Goal: Task Accomplishment & Management: Use online tool/utility

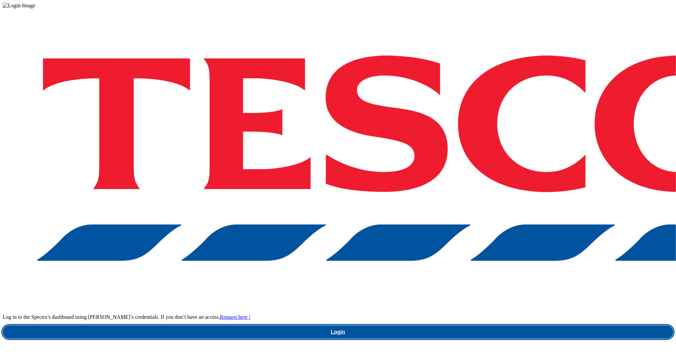
click at [509, 325] on link "Login" at bounding box center [338, 331] width 670 height 13
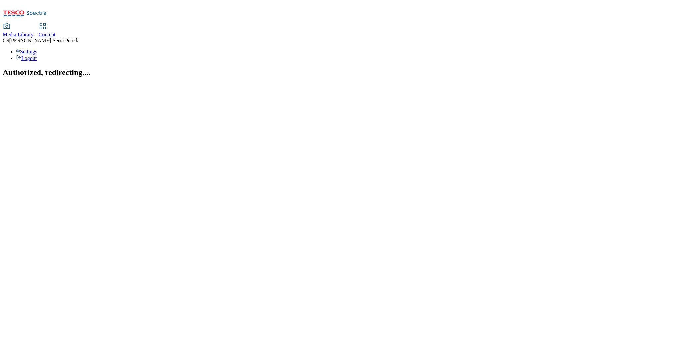
click at [56, 32] on span "Content" at bounding box center [47, 35] width 17 height 6
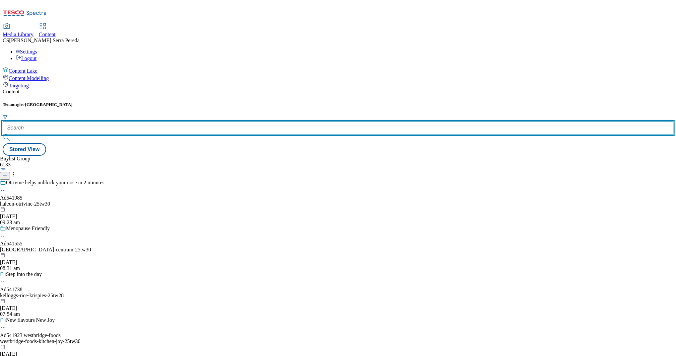
click at [155, 121] on input "text" at bounding box center [338, 127] width 670 height 13
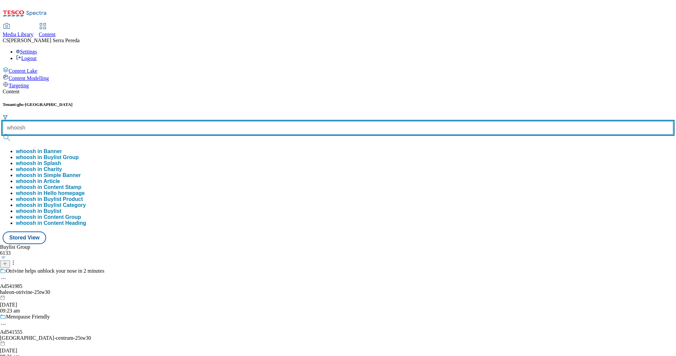
type input "whoosh"
click at [3, 134] on button "submit" at bounding box center [7, 137] width 9 height 7
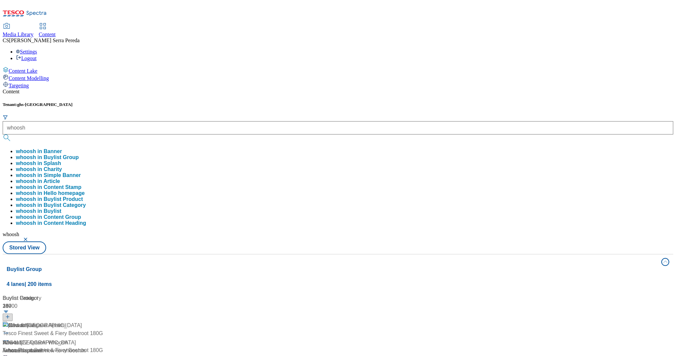
click at [283, 89] on div "Content" at bounding box center [338, 92] width 670 height 6
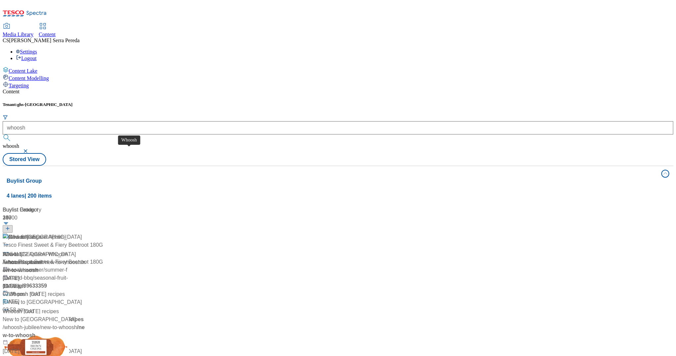
click at [22, 250] on div "Whoosh" at bounding box center [13, 254] width 20 height 8
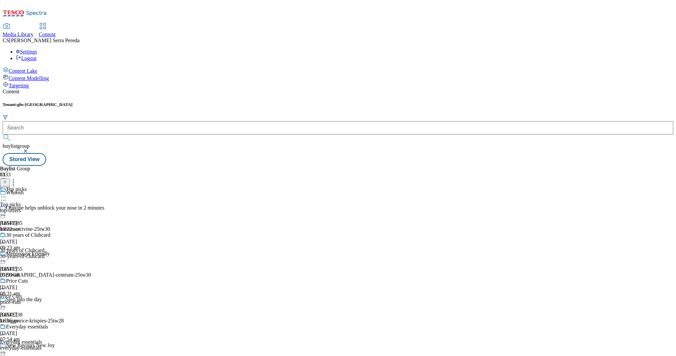
scroll to position [316, 0]
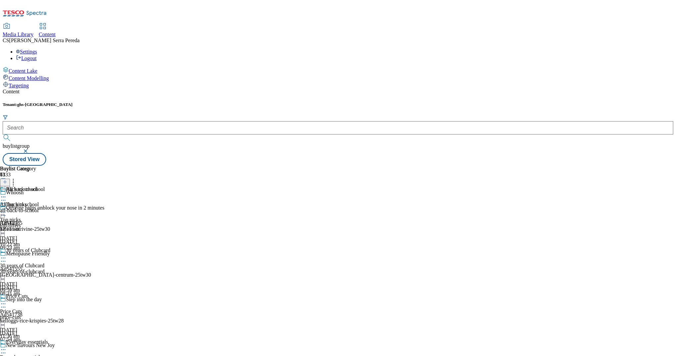
click at [45, 207] on div "all-back-to-school" at bounding box center [22, 210] width 45 height 6
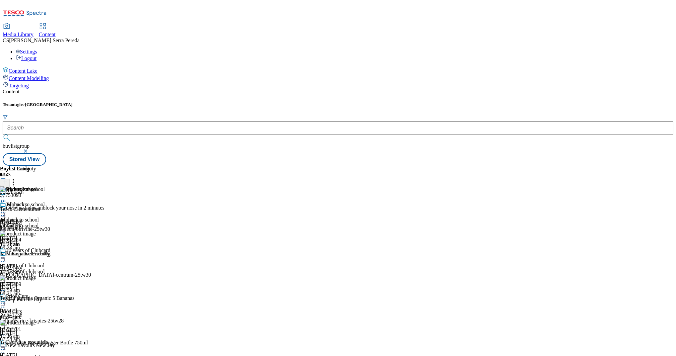
click at [17, 177] on icon at bounding box center [13, 180] width 7 height 7
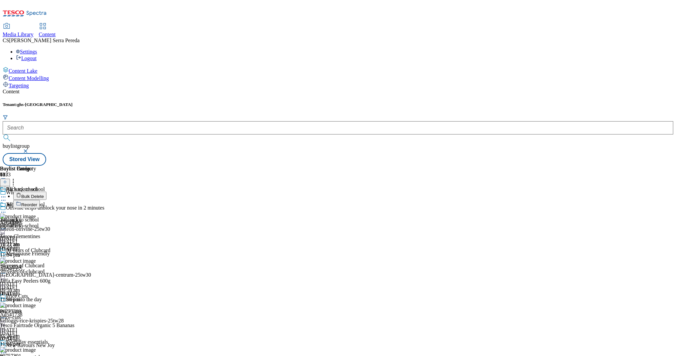
click at [37, 202] on span "Reorder" at bounding box center [29, 204] width 16 height 5
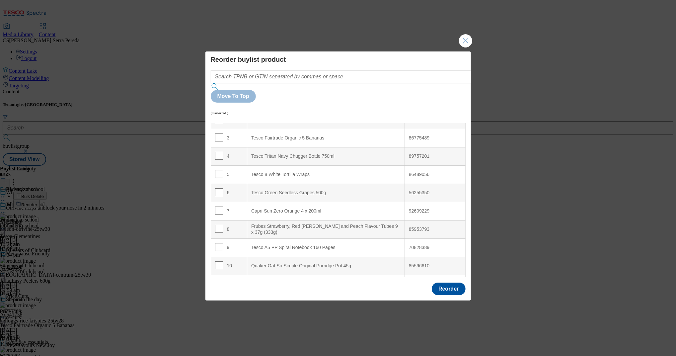
scroll to position [52, 0]
click at [216, 203] on input "Modal" at bounding box center [219, 207] width 8 height 8
checkbox input "true"
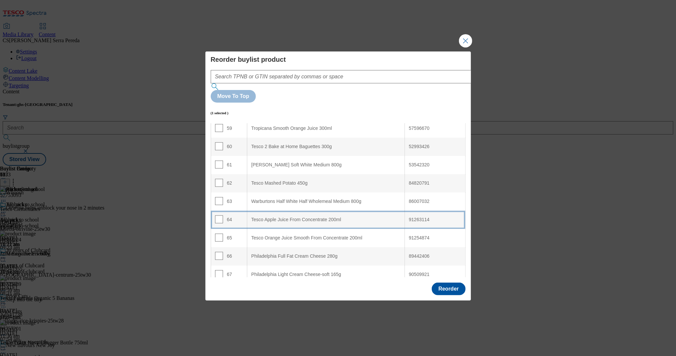
click at [272, 217] on div "Tesco Apple Juice From Concentrate 200ml" at bounding box center [325, 220] width 149 height 6
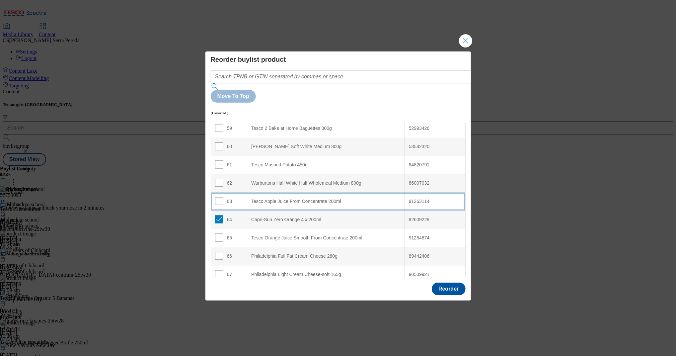
scroll to position [1062, 0]
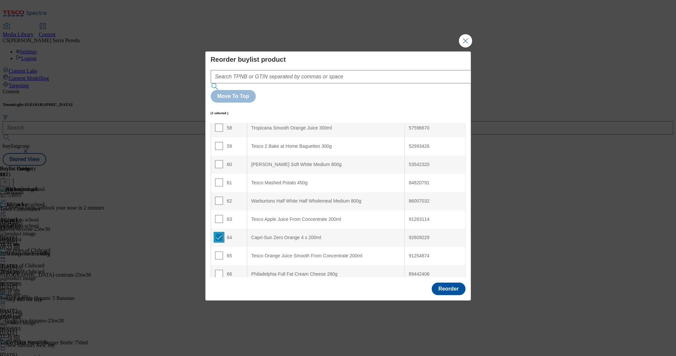
click at [219, 233] on input "Modal" at bounding box center [219, 237] width 8 height 8
checkbox input "false"
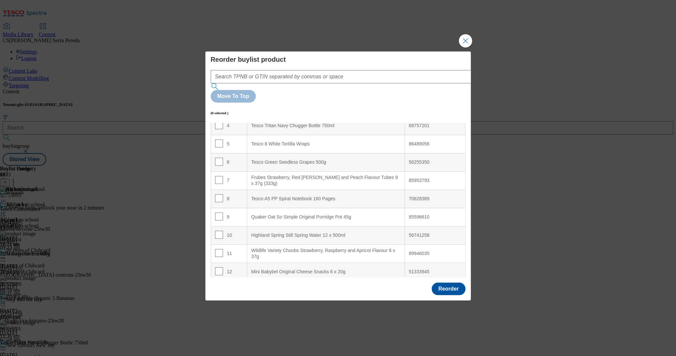
scroll to position [80, 0]
click at [218, 212] on input "Modal" at bounding box center [219, 216] width 8 height 8
click at [216, 212] on input "Modal" at bounding box center [219, 216] width 8 height 8
checkbox input "false"
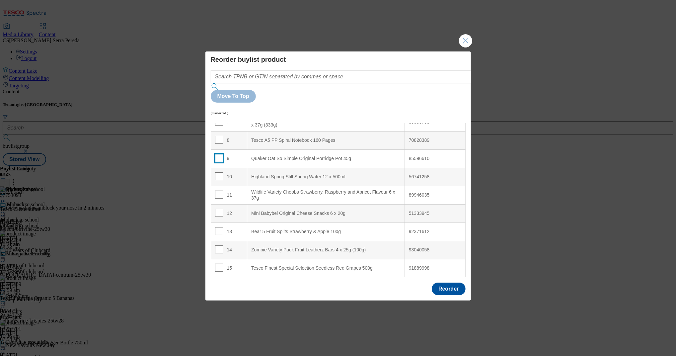
scroll to position [138, 0]
click at [217, 208] on input "Modal" at bounding box center [219, 212] width 8 height 8
checkbox input "true"
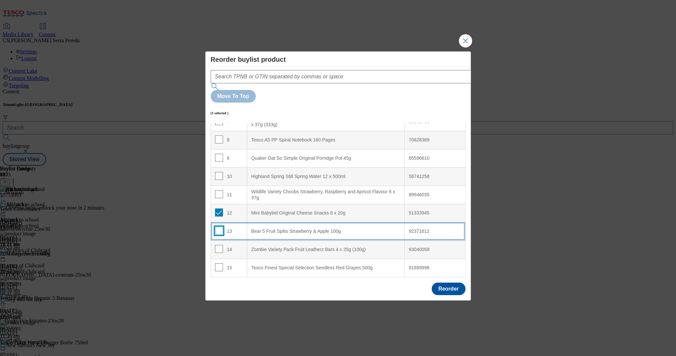
click at [218, 227] on input "Modal" at bounding box center [219, 231] width 8 height 8
checkbox input "true"
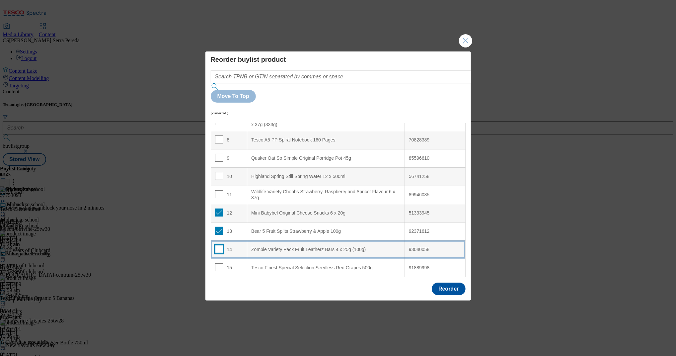
click at [219, 245] on input "Modal" at bounding box center [219, 249] width 8 height 8
checkbox input "true"
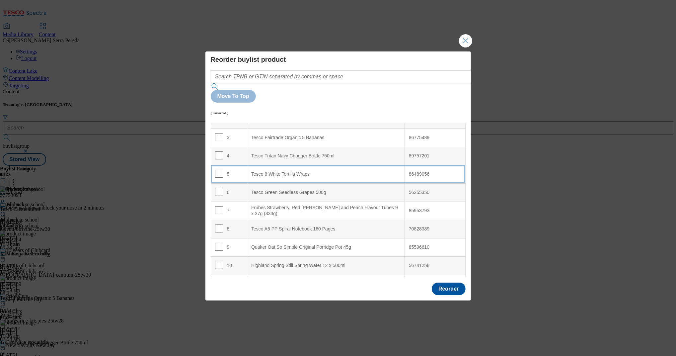
scroll to position [41, 0]
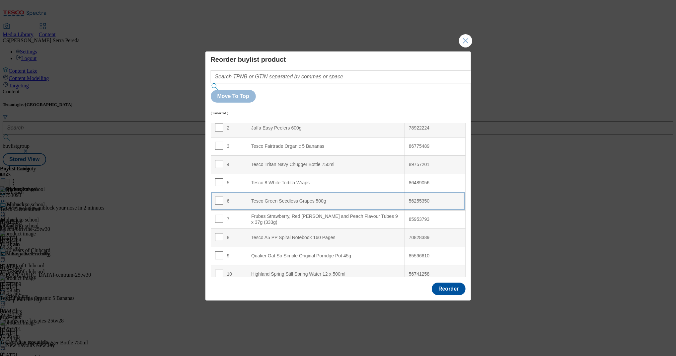
click at [300, 198] on div "Tesco Green Seedless Grapes 500g" at bounding box center [325, 201] width 149 height 6
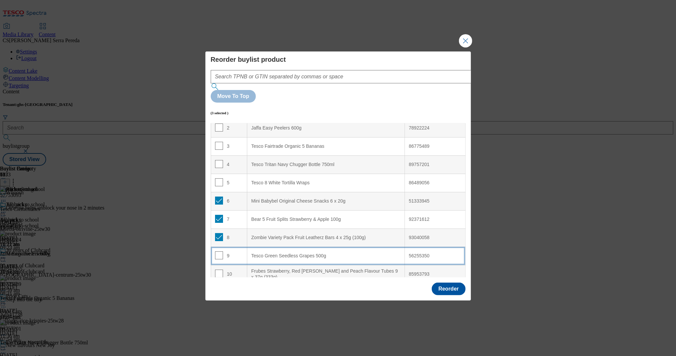
click at [284, 253] on div "Tesco Green Seedless Grapes 500g" at bounding box center [325, 256] width 149 height 6
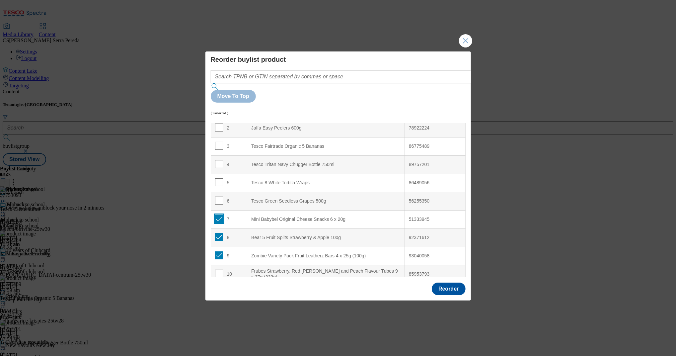
click at [219, 215] on input "Modal" at bounding box center [219, 219] width 8 height 8
checkbox input "false"
click at [219, 233] on input "Modal" at bounding box center [219, 237] width 8 height 8
checkbox input "false"
click at [217, 251] on input "Modal" at bounding box center [219, 255] width 8 height 8
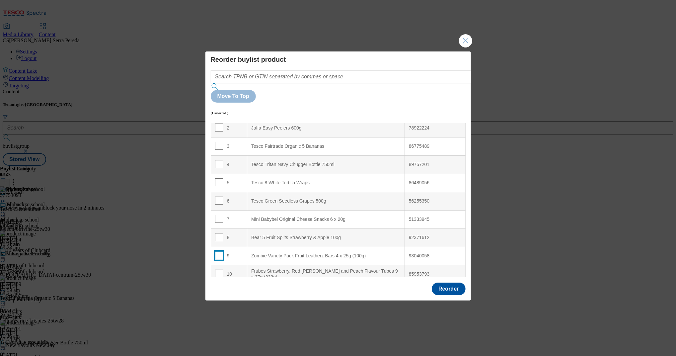
checkbox input "false"
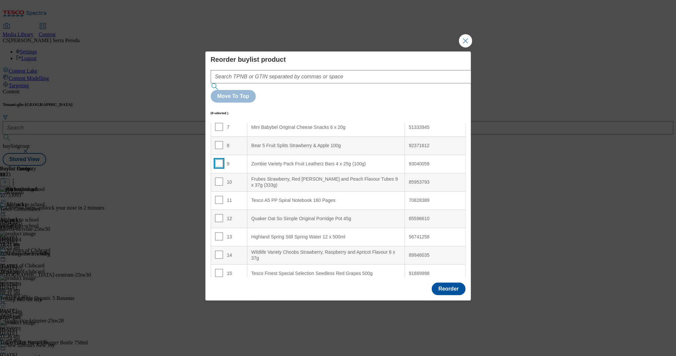
scroll to position [133, 0]
click at [218, 232] on input "Modal" at bounding box center [219, 236] width 8 height 8
checkbox input "true"
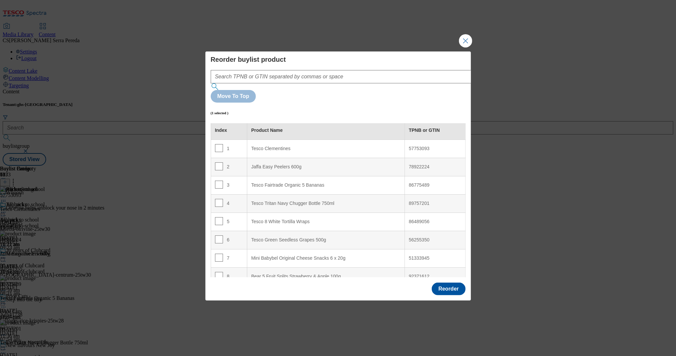
scroll to position [1, 0]
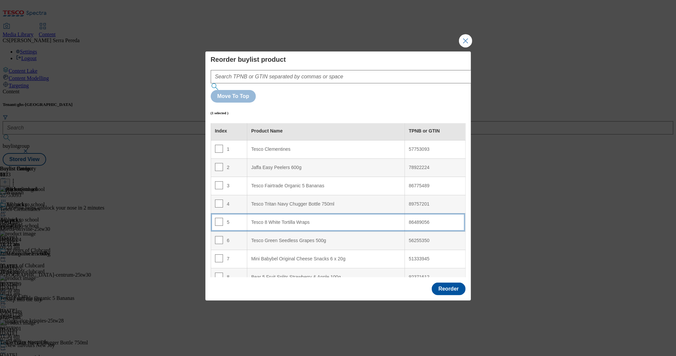
click at [279, 213] on Wraps "Tesco 8 White Tortilla Wraps" at bounding box center [326, 222] width 158 height 18
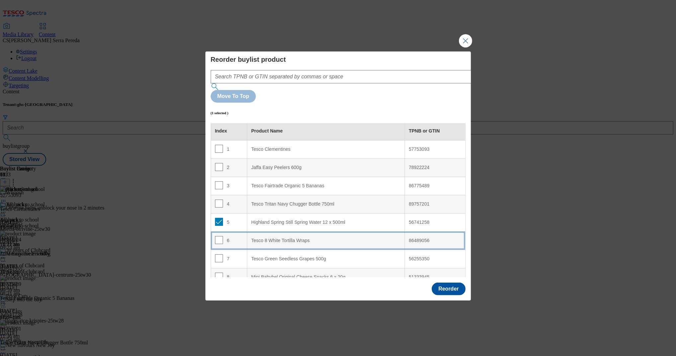
click at [278, 237] on div "Tesco 8 White Tortilla Wraps" at bounding box center [325, 240] width 149 height 6
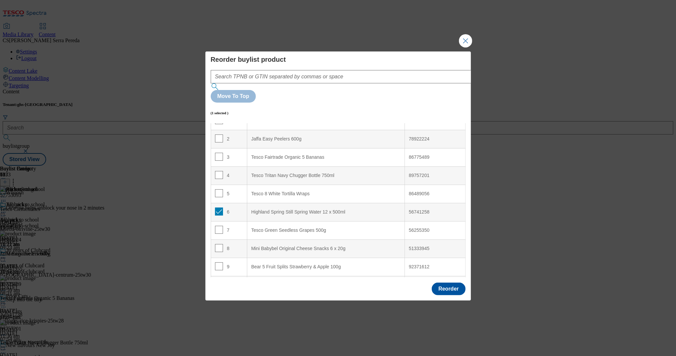
scroll to position [30, 0]
click at [216, 208] on input "Modal" at bounding box center [219, 212] width 8 height 8
checkbox input "false"
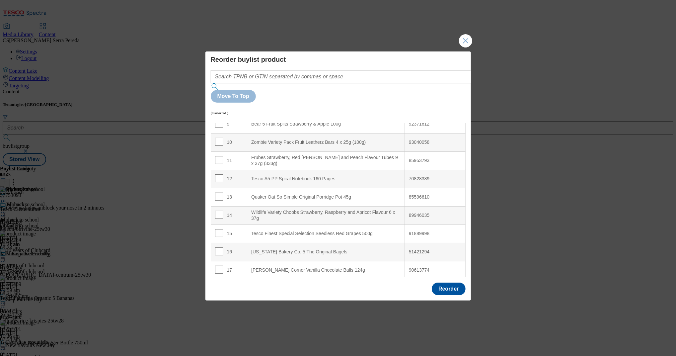
scroll to position [270, 0]
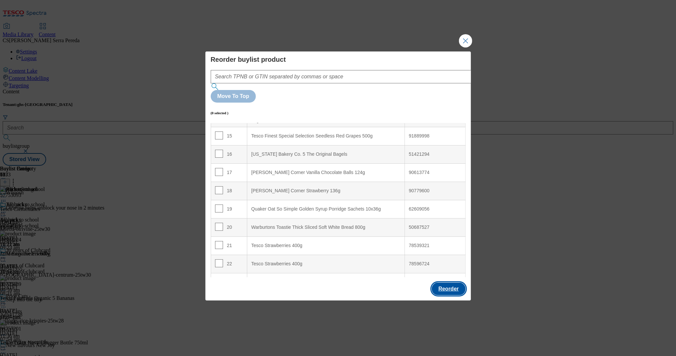
click at [448, 282] on button "Reorder" at bounding box center [447, 288] width 33 height 13
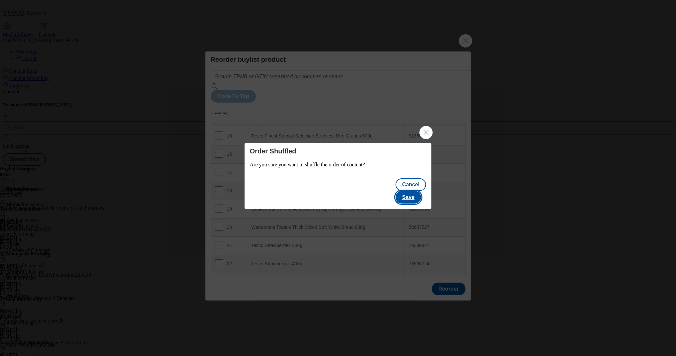
click at [414, 191] on button "Save" at bounding box center [408, 197] width 26 height 13
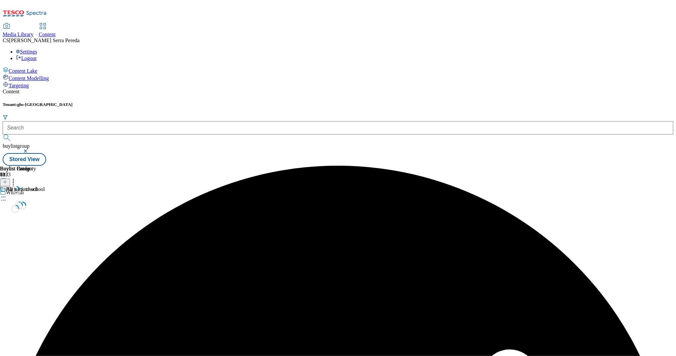
scroll to position [0, 0]
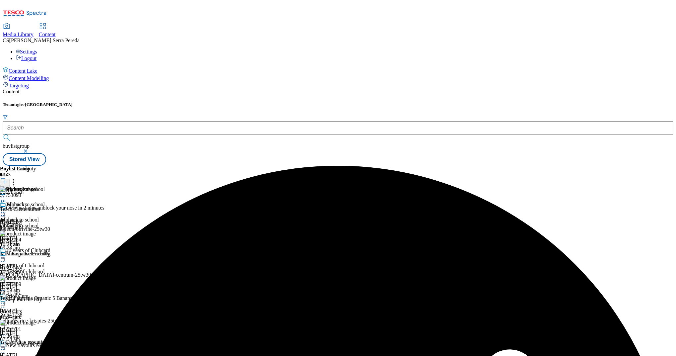
click at [14, 180] on circle at bounding box center [13, 180] width 1 height 1
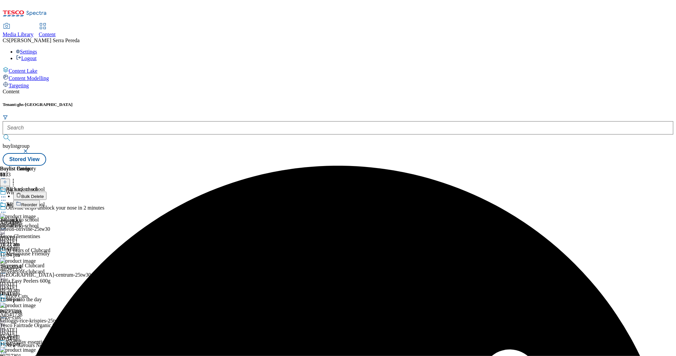
click at [120, 200] on li "Reorder" at bounding box center [66, 204] width 107 height 8
click at [37, 202] on span "Reorder" at bounding box center [29, 204] width 16 height 5
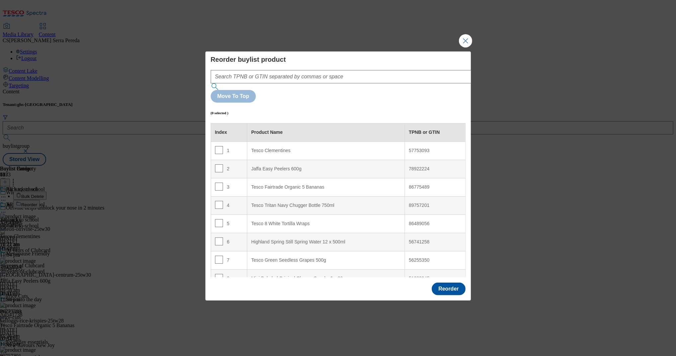
scroll to position [586, 0]
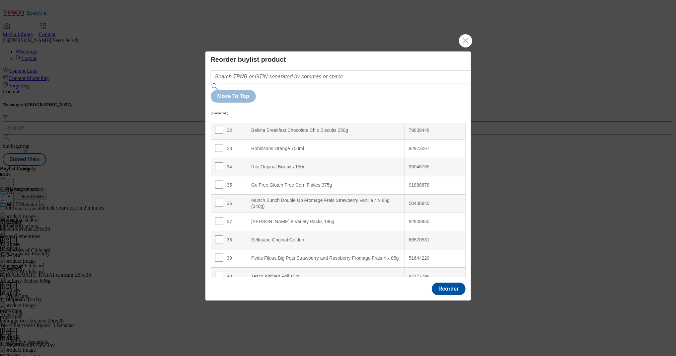
click at [219, 194] on td "36" at bounding box center [229, 203] width 36 height 18
click at [221, 199] on input "Modal" at bounding box center [219, 203] width 8 height 8
checkbox input "true"
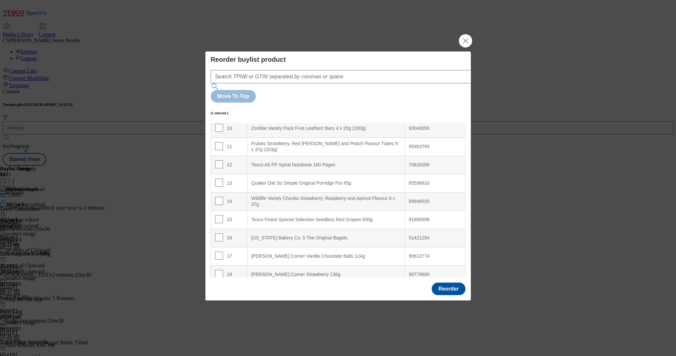
scroll to position [187, 0]
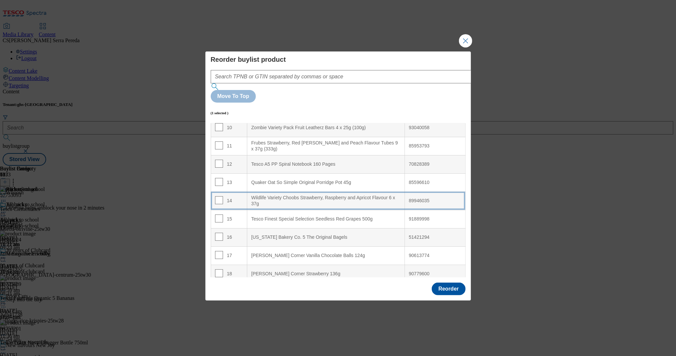
click at [308, 195] on div "Wildlife Variety Choobs Strawberry, Raspberry and Apricot Flavour 6 x 37g" at bounding box center [325, 201] width 149 height 12
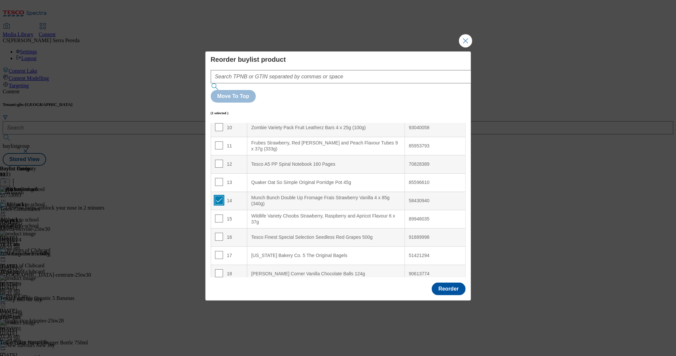
click at [221, 196] on input "Modal" at bounding box center [219, 200] width 8 height 8
checkbox input "false"
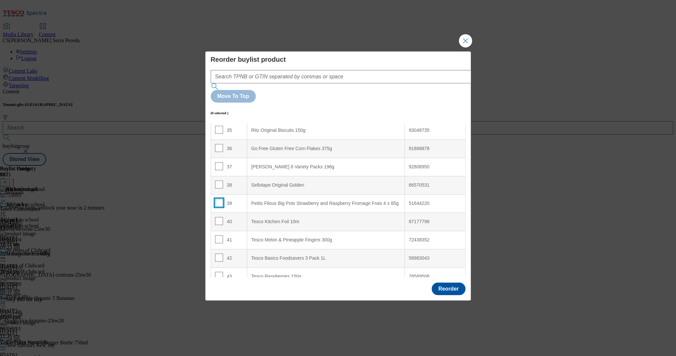
click at [215, 199] on input "Modal" at bounding box center [219, 203] width 8 height 8
checkbox input "true"
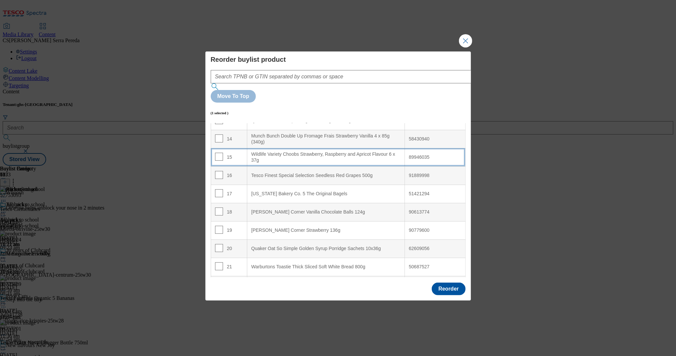
scroll to position [250, 0]
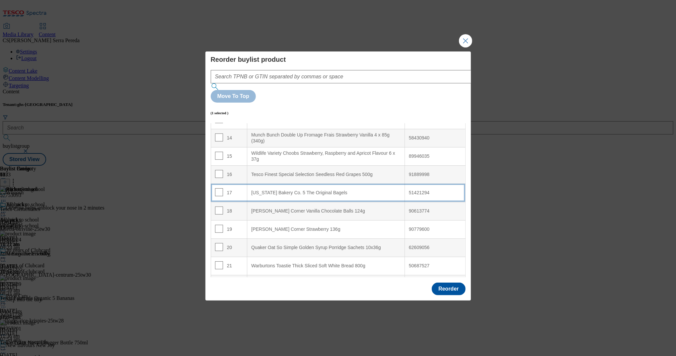
click at [299, 183] on Bagels "New York Bakery Co. 5 The Original Bagels" at bounding box center [326, 192] width 158 height 18
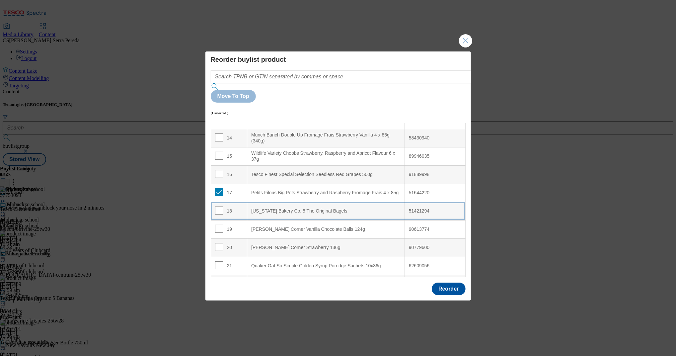
click at [294, 208] on div "New York Bakery Co. 5 The Original Bagels" at bounding box center [325, 211] width 149 height 6
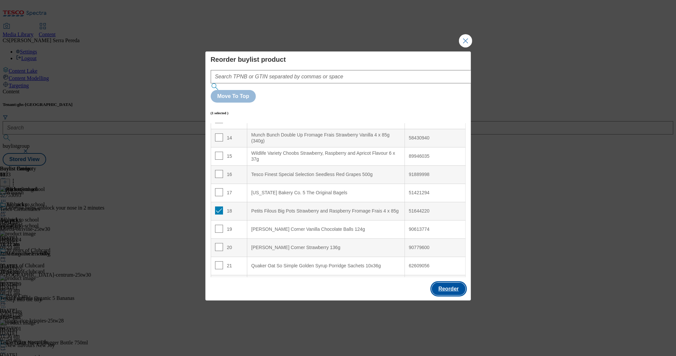
click at [447, 282] on button "Reorder" at bounding box center [447, 288] width 33 height 13
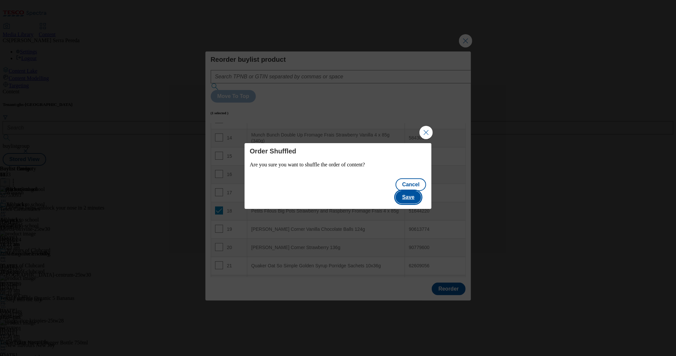
click at [413, 195] on button "Save" at bounding box center [408, 197] width 26 height 13
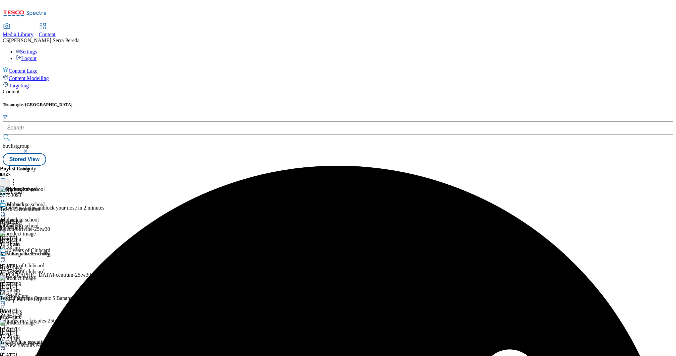
click at [7, 209] on icon at bounding box center [3, 212] width 7 height 7
click at [31, 222] on button "Edit" at bounding box center [22, 226] width 18 height 8
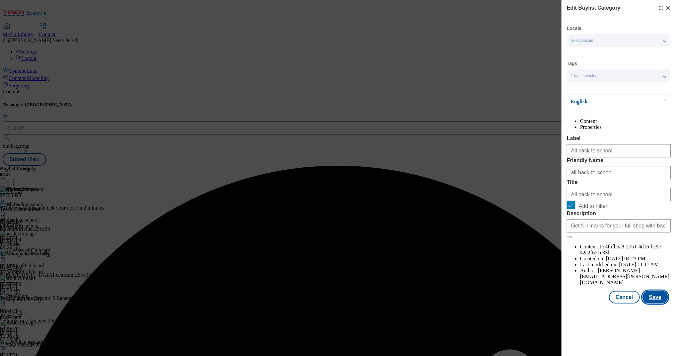
click at [654, 303] on button "Save" at bounding box center [655, 297] width 26 height 13
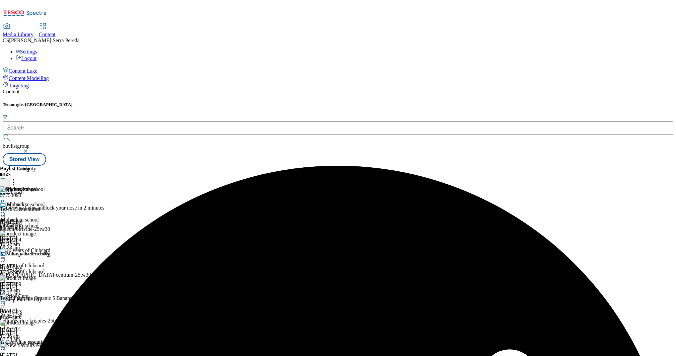
click at [7, 209] on icon at bounding box center [3, 212] width 7 height 7
click at [45, 260] on li "Un-preview" at bounding box center [29, 264] width 32 height 8
click at [7, 209] on icon at bounding box center [3, 212] width 7 height 7
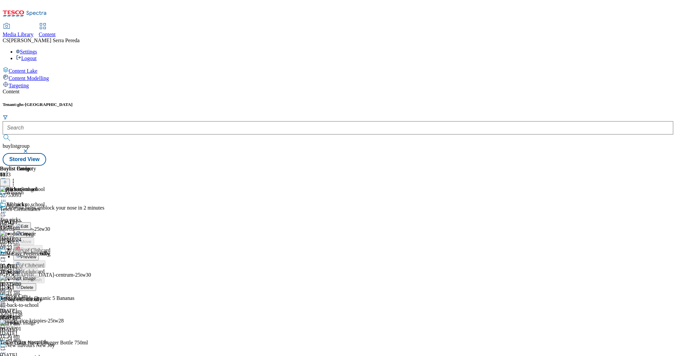
click at [45, 252] on li "Preview" at bounding box center [29, 256] width 32 height 8
click at [7, 209] on icon at bounding box center [3, 212] width 7 height 7
click at [36, 254] on span "Preview" at bounding box center [29, 256] width 16 height 5
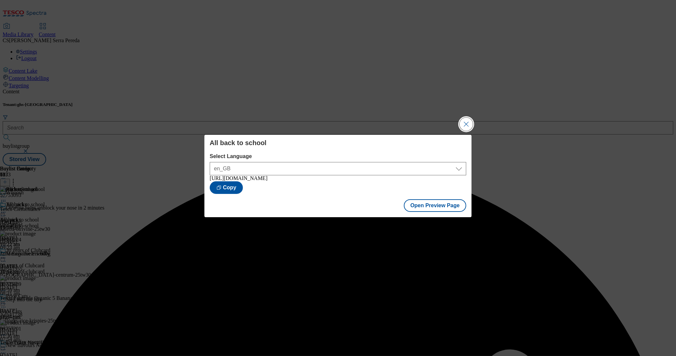
click at [468, 120] on button "Close Modal" at bounding box center [465, 123] width 13 height 13
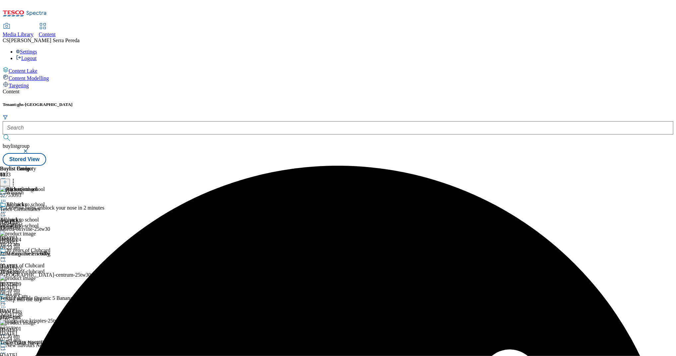
click at [7, 209] on icon at bounding box center [3, 212] width 7 height 7
click at [35, 277] on span "Publish" at bounding box center [28, 279] width 15 height 5
